Goal: Book appointment/travel/reservation

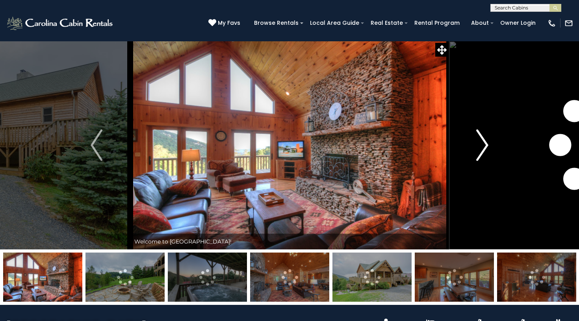
click at [482, 144] on img "Next" at bounding box center [483, 146] width 12 height 32
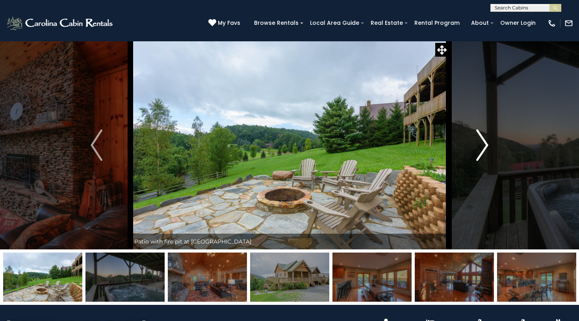
click at [482, 144] on img "Next" at bounding box center [483, 146] width 12 height 32
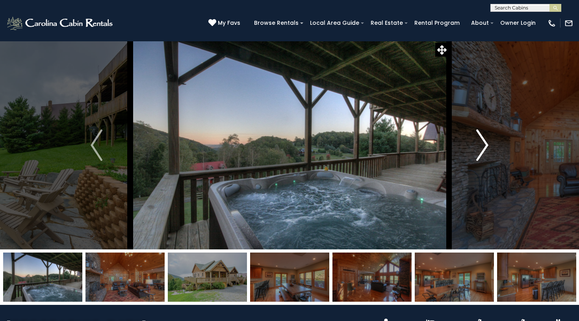
click at [482, 144] on img "Next" at bounding box center [483, 146] width 12 height 32
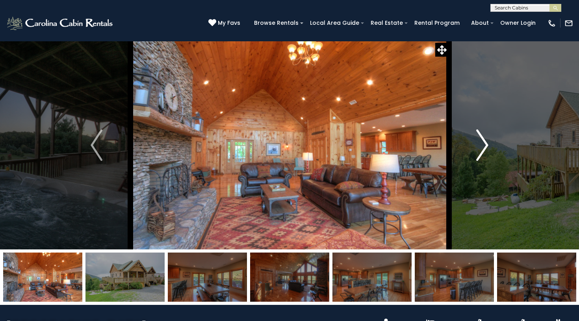
click at [483, 144] on img "Next" at bounding box center [483, 146] width 12 height 32
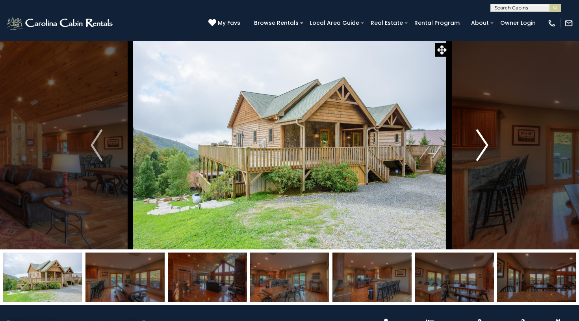
click at [483, 144] on img "Next" at bounding box center [483, 146] width 12 height 32
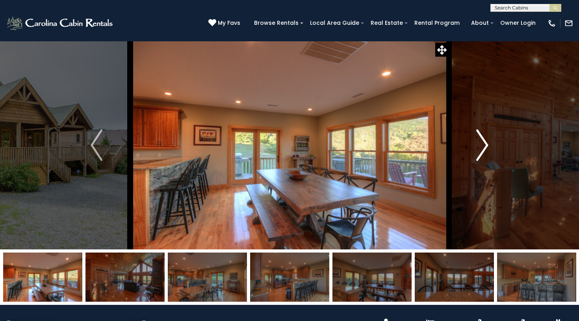
click at [483, 144] on img "Next" at bounding box center [483, 146] width 12 height 32
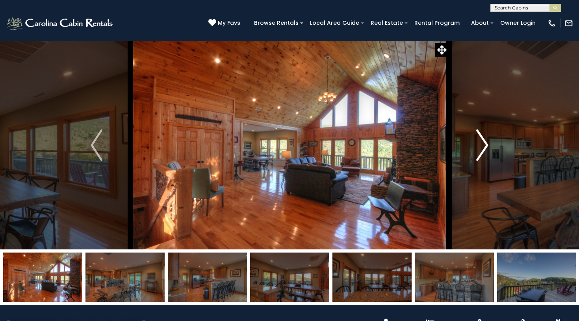
click at [483, 144] on img "Next" at bounding box center [483, 146] width 12 height 32
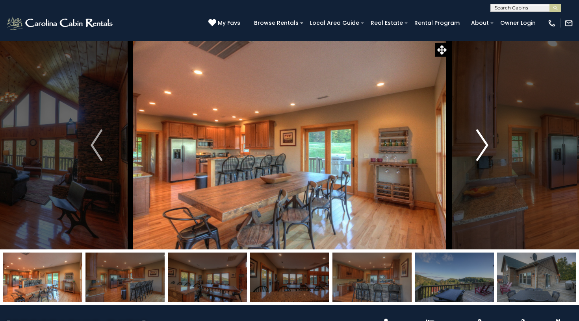
click at [483, 144] on img "Next" at bounding box center [483, 146] width 12 height 32
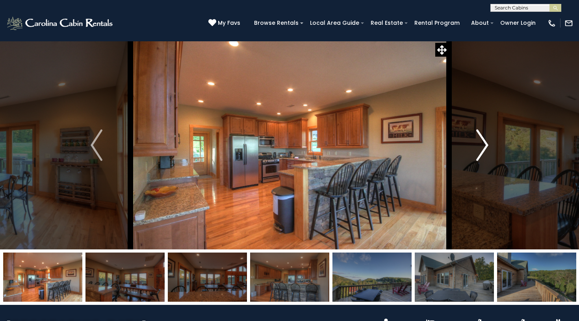
click at [483, 144] on img "Next" at bounding box center [483, 146] width 12 height 32
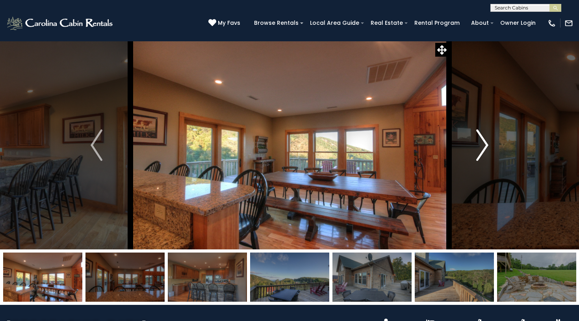
click at [483, 144] on img "Next" at bounding box center [483, 146] width 12 height 32
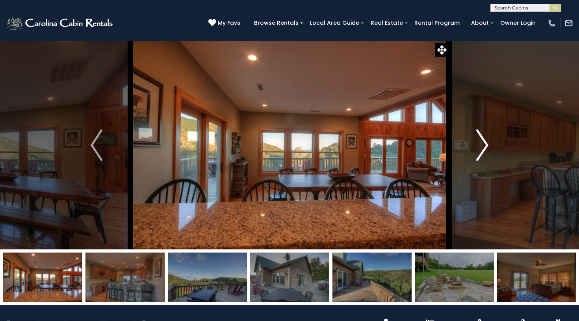
click at [483, 144] on img "Next" at bounding box center [483, 146] width 12 height 32
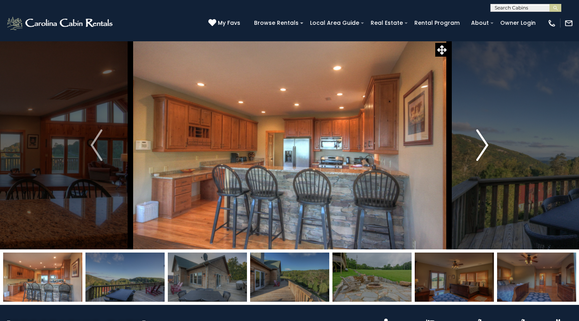
click at [483, 144] on img "Next" at bounding box center [483, 146] width 12 height 32
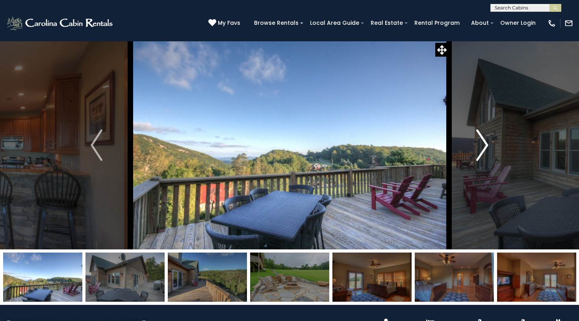
click at [483, 145] on img "Next" at bounding box center [483, 146] width 12 height 32
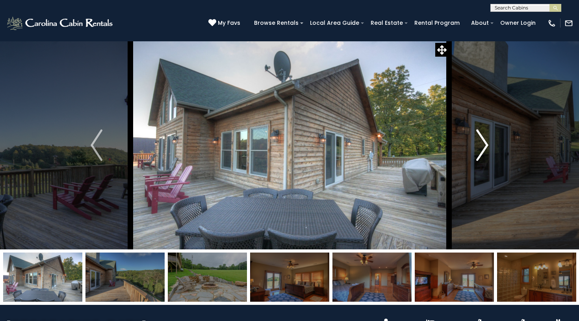
click at [483, 145] on img "Next" at bounding box center [483, 146] width 12 height 32
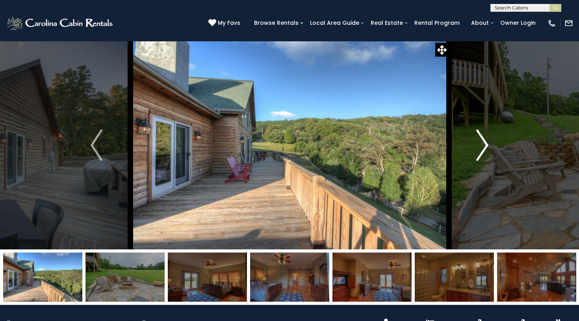
click at [483, 145] on img "Next" at bounding box center [483, 146] width 12 height 32
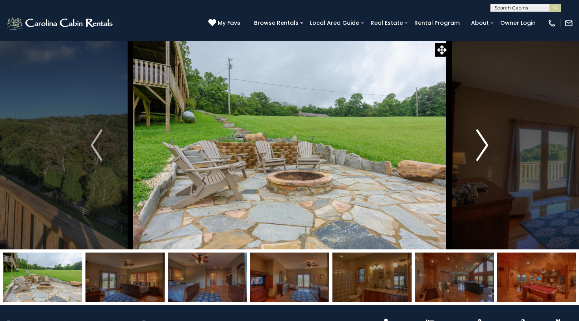
click at [483, 145] on img "Next" at bounding box center [483, 146] width 12 height 32
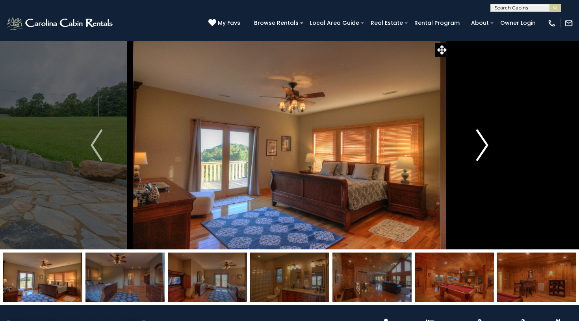
click at [483, 145] on img "Next" at bounding box center [483, 146] width 12 height 32
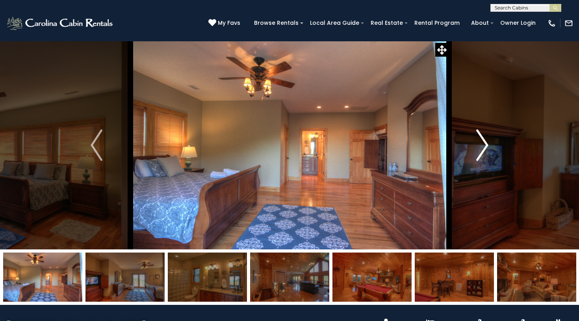
click at [483, 145] on img "Next" at bounding box center [483, 146] width 12 height 32
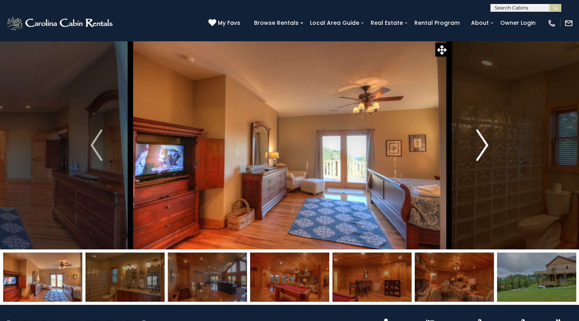
click at [483, 145] on img "Next" at bounding box center [483, 146] width 12 height 32
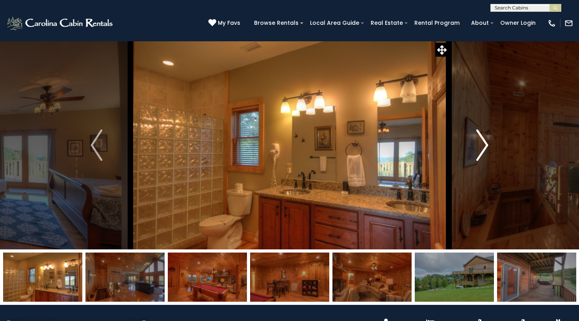
click at [483, 145] on img "Next" at bounding box center [483, 146] width 12 height 32
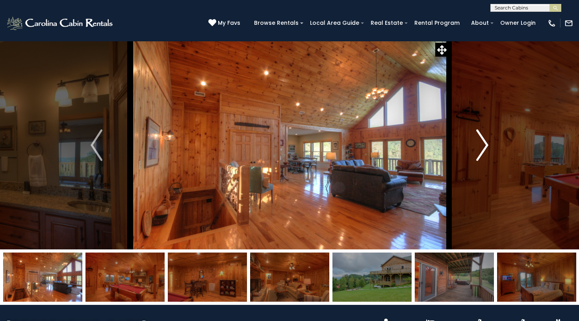
click at [483, 145] on img "Next" at bounding box center [483, 146] width 12 height 32
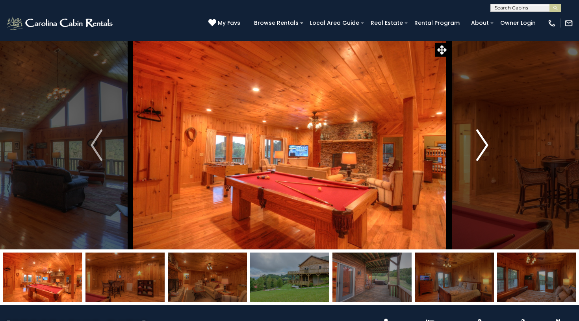
click at [483, 145] on img "Next" at bounding box center [483, 146] width 12 height 32
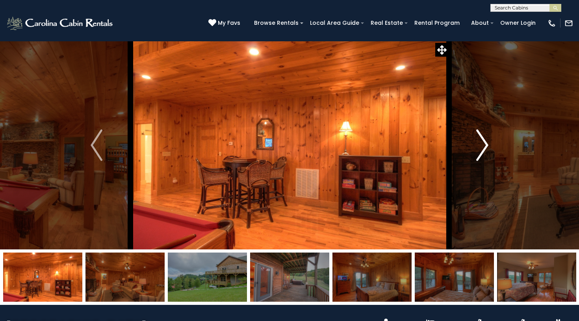
click at [483, 145] on img "Next" at bounding box center [483, 146] width 12 height 32
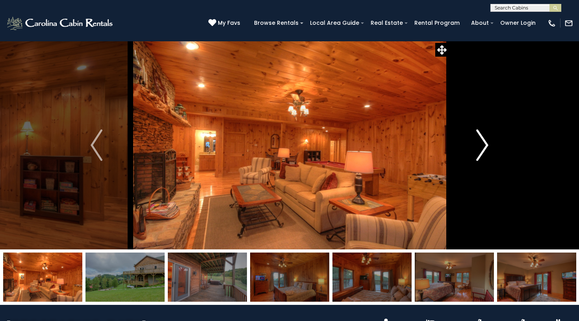
click at [483, 146] on img "Next" at bounding box center [483, 146] width 12 height 32
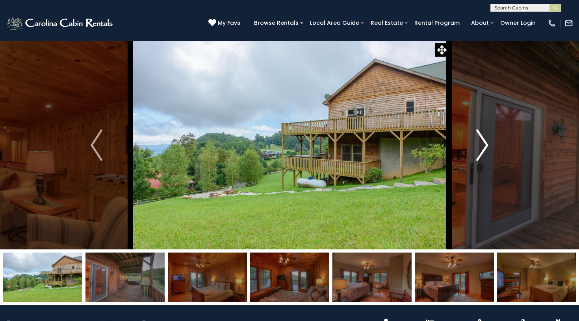
click at [483, 146] on img "Next" at bounding box center [483, 146] width 12 height 32
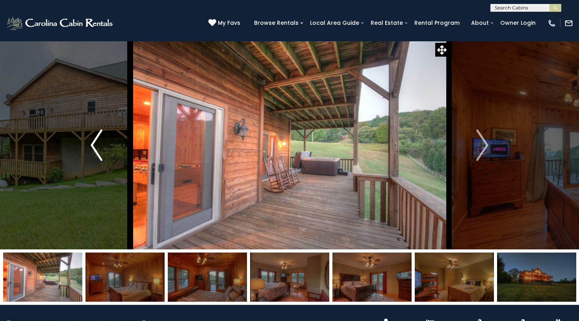
click at [99, 139] on img "Previous" at bounding box center [97, 146] width 12 height 32
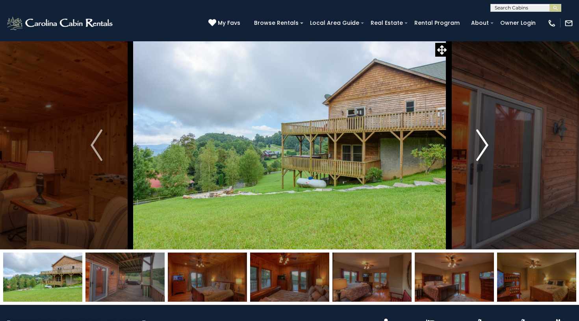
click at [485, 145] on img "Next" at bounding box center [483, 146] width 12 height 32
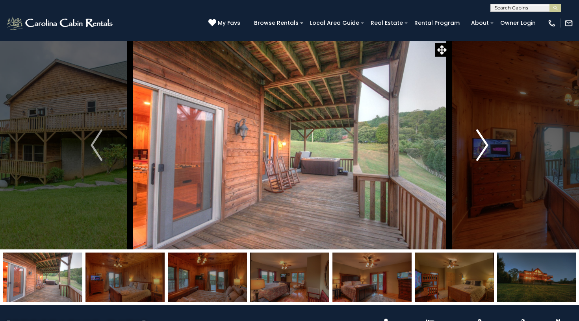
click at [485, 145] on img "Next" at bounding box center [483, 146] width 12 height 32
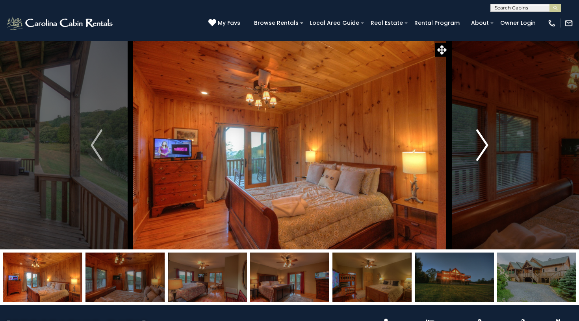
click at [485, 145] on img "Next" at bounding box center [483, 146] width 12 height 32
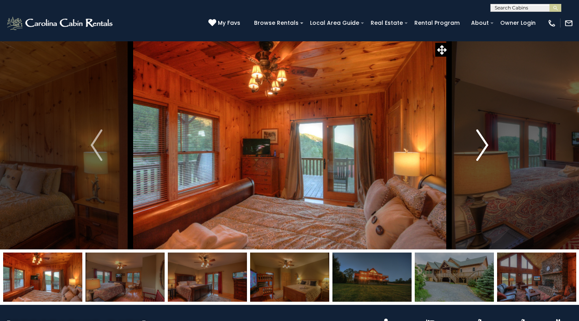
click at [485, 145] on img "Next" at bounding box center [483, 146] width 12 height 32
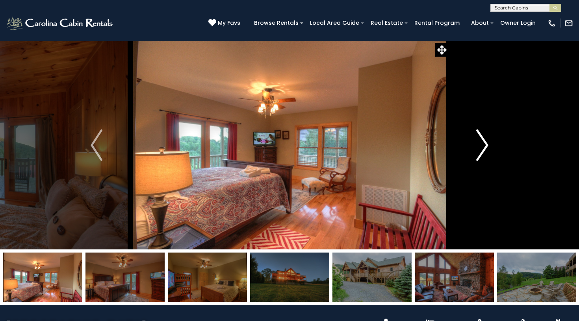
click at [485, 145] on img "Next" at bounding box center [483, 146] width 12 height 32
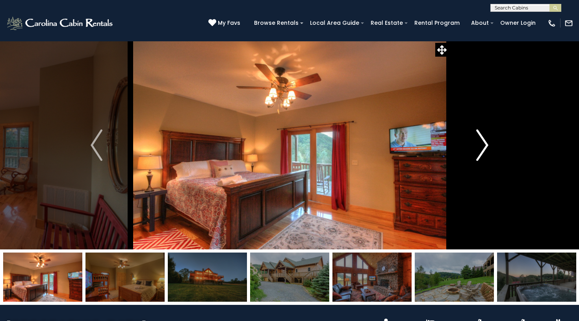
click at [485, 145] on img "Next" at bounding box center [483, 146] width 12 height 32
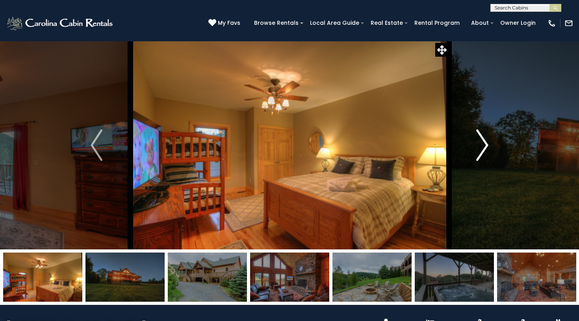
click at [485, 145] on img "Next" at bounding box center [483, 146] width 12 height 32
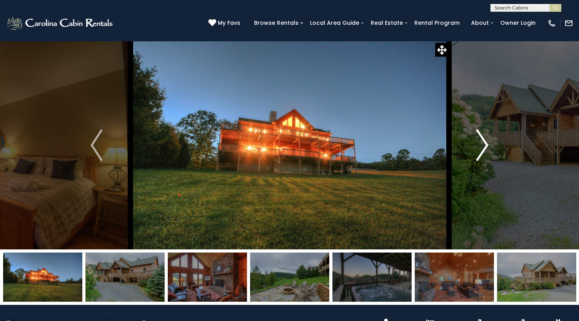
click at [485, 145] on img "Next" at bounding box center [483, 146] width 12 height 32
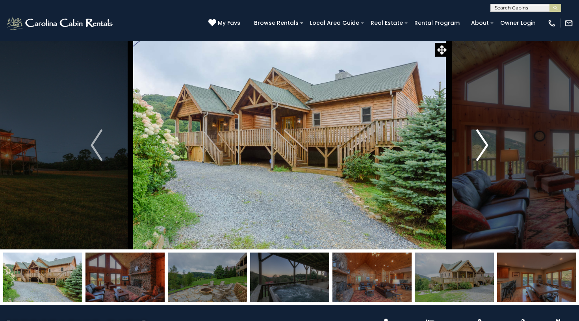
click at [485, 145] on img "Next" at bounding box center [483, 146] width 12 height 32
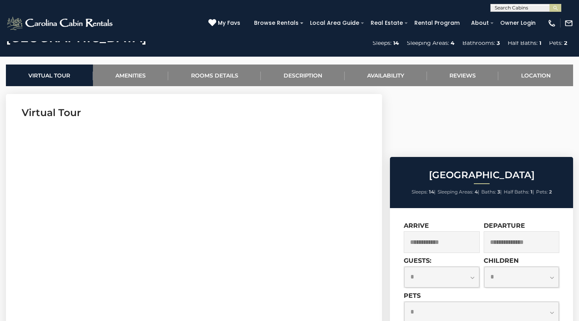
scroll to position [311, 0]
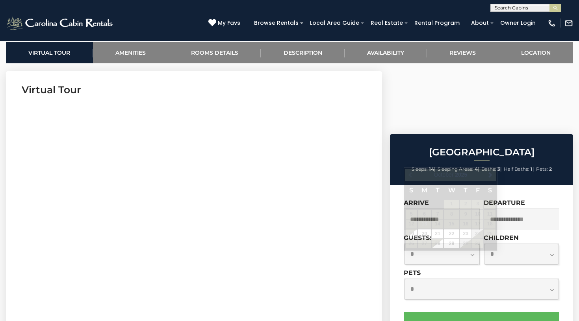
click at [426, 209] on input "text" at bounding box center [442, 220] width 76 height 22
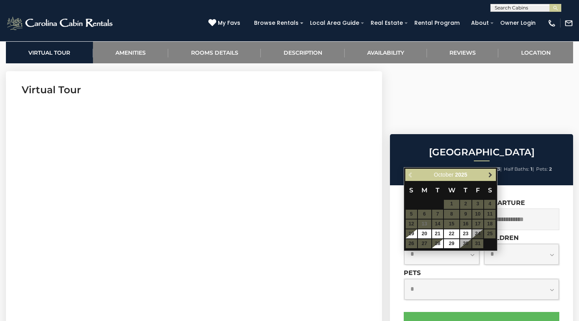
click at [488, 175] on span "Next" at bounding box center [490, 175] width 6 height 6
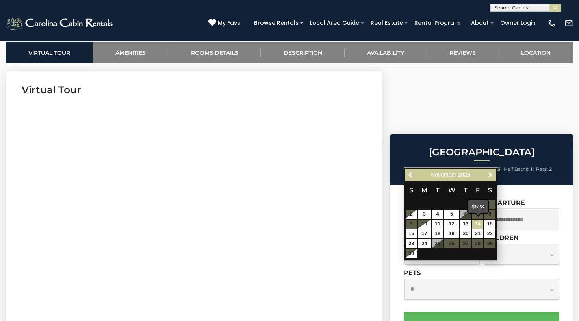
click at [478, 226] on link "14" at bounding box center [477, 224] width 11 height 9
type input "**********"
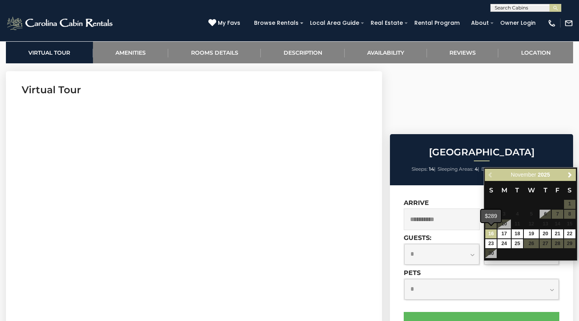
click at [491, 234] on link "16" at bounding box center [490, 234] width 11 height 9
type input "**********"
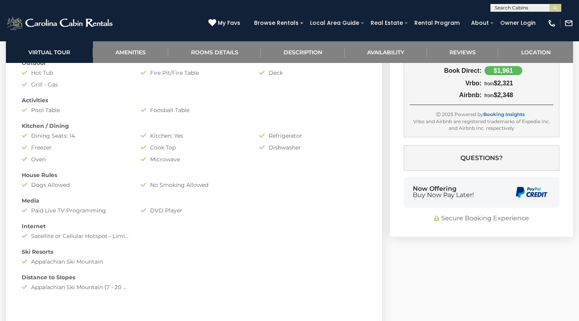
scroll to position [652, 0]
